Goal: Find specific page/section: Find specific page/section

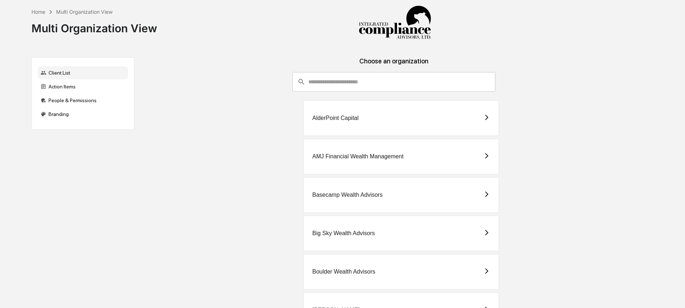
click at [336, 78] on input "consultant-dashboard__filter-organizations-search-bar" at bounding box center [402, 82] width 187 height 20
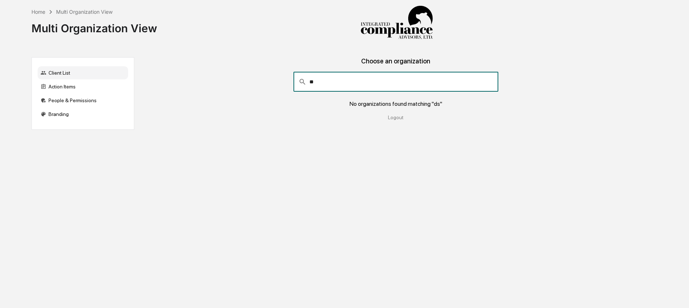
type input "*"
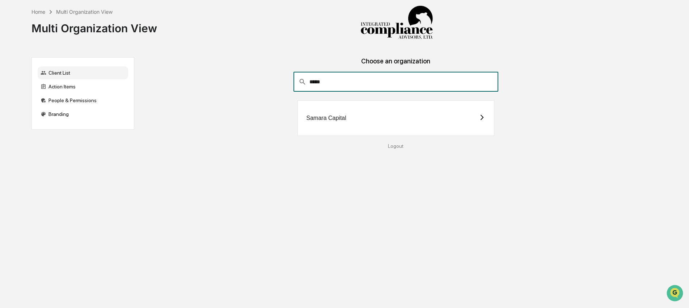
type input "*****"
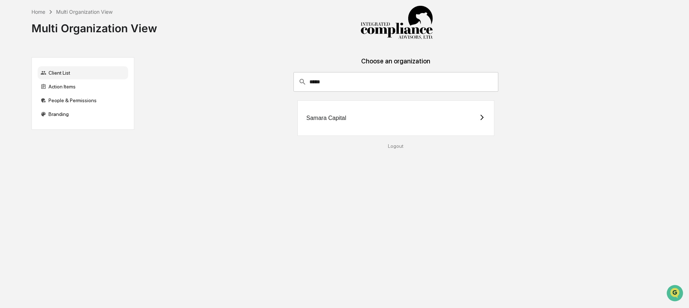
click at [323, 122] on div "Samara Capital" at bounding box center [396, 117] width 197 height 35
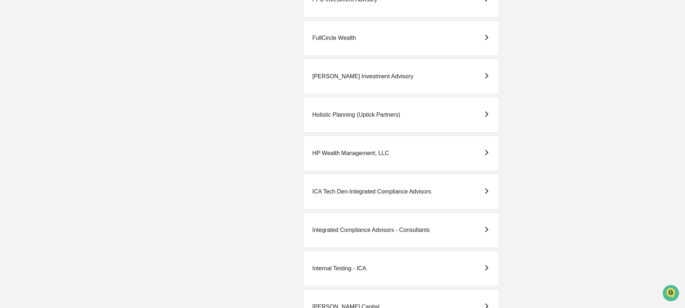
scroll to position [1082, 0]
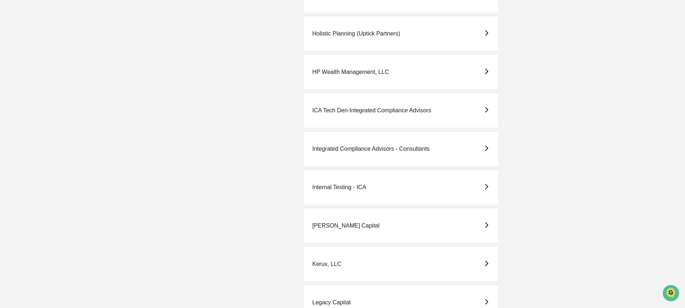
click at [384, 117] on div "ICA Tech Den-Integrated Compliance Advisors" at bounding box center [401, 110] width 196 height 35
